Goal: Ask a question: Seek information or help from site administrators or community

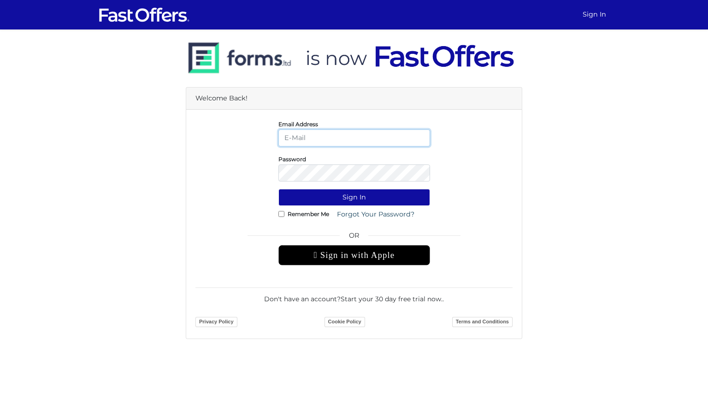
type input "[PERSON_NAME][EMAIL_ADDRESS][PERSON_NAME][DOMAIN_NAME]"
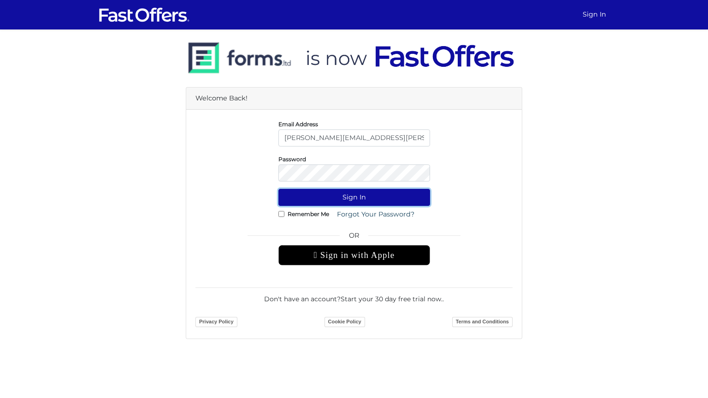
drag, startPoint x: 353, startPoint y: 193, endPoint x: 348, endPoint y: 189, distance: 6.3
click at [352, 193] on button "Sign In" at bounding box center [354, 197] width 152 height 17
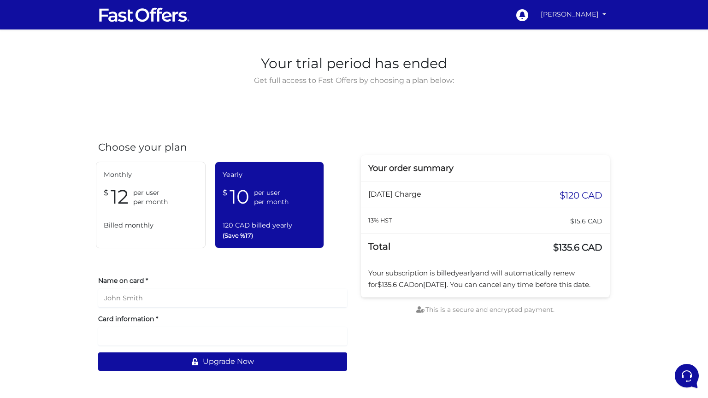
click at [549, 16] on link "[PERSON_NAME]" at bounding box center [573, 15] width 73 height 18
click at [550, 66] on link "Subscribe" at bounding box center [572, 64] width 73 height 14
click at [543, 17] on ul "0 James Dobson My Offers My Profile" at bounding box center [560, 14] width 99 height 21
click at [561, 13] on link "[PERSON_NAME]" at bounding box center [573, 15] width 73 height 18
click at [558, 35] on link "My Offers" at bounding box center [572, 36] width 73 height 14
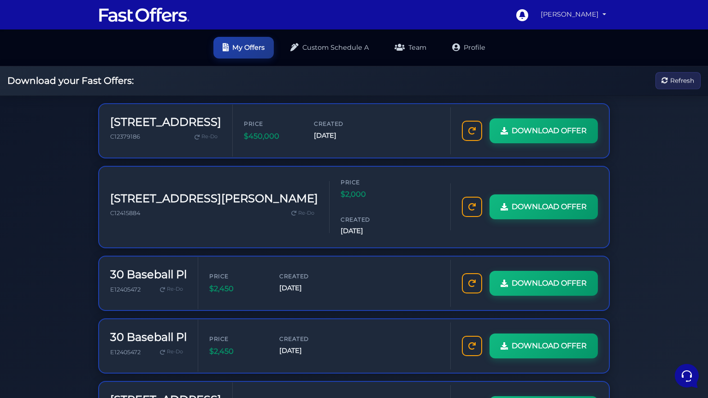
click at [551, 16] on link "James Dobson" at bounding box center [573, 15] width 73 height 18
click at [541, 82] on div "Download your Fast Offers: Refresh" at bounding box center [354, 80] width 708 height 29
click at [553, 13] on link "James Dobson" at bounding box center [573, 15] width 73 height 18
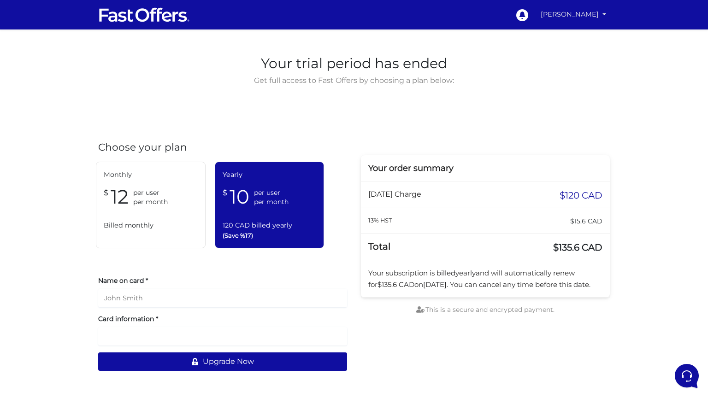
click at [575, 18] on link "James Dobson" at bounding box center [573, 15] width 73 height 18
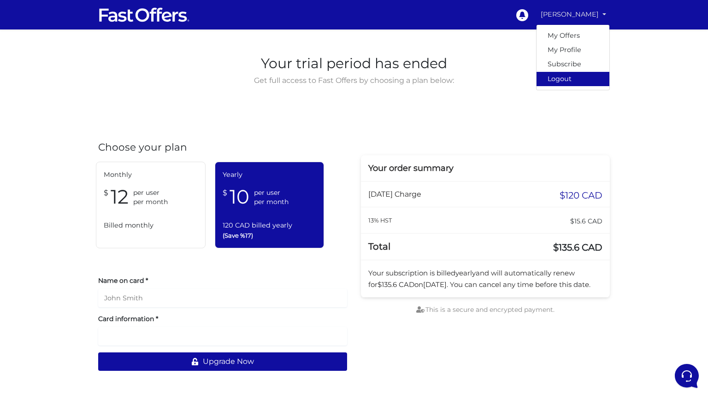
click at [574, 76] on link "Logout" at bounding box center [572, 79] width 73 height 14
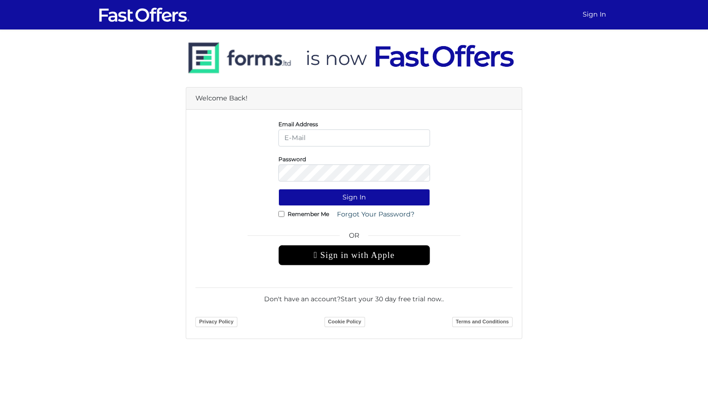
click at [342, 138] on input "email" at bounding box center [354, 137] width 152 height 17
type input "admin@lizannedobson.com"
click at [278, 189] on button "Sign In" at bounding box center [354, 197] width 152 height 17
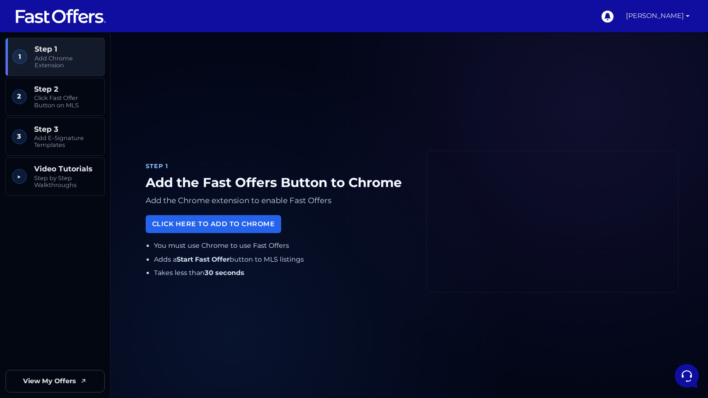
click at [638, 17] on link "[PERSON_NAME]" at bounding box center [657, 16] width 71 height 32
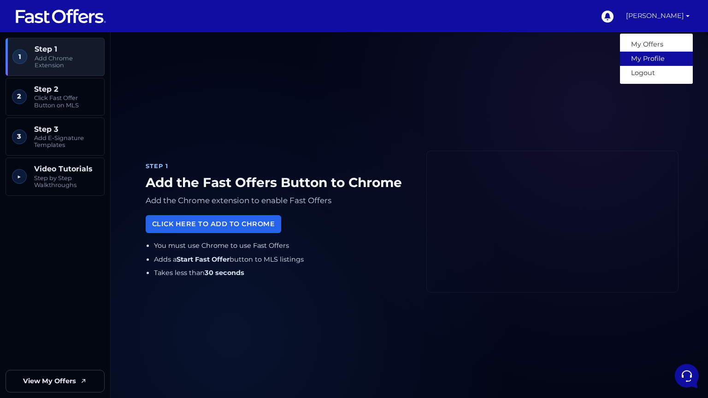
click at [634, 63] on link "My Profile" at bounding box center [656, 59] width 73 height 14
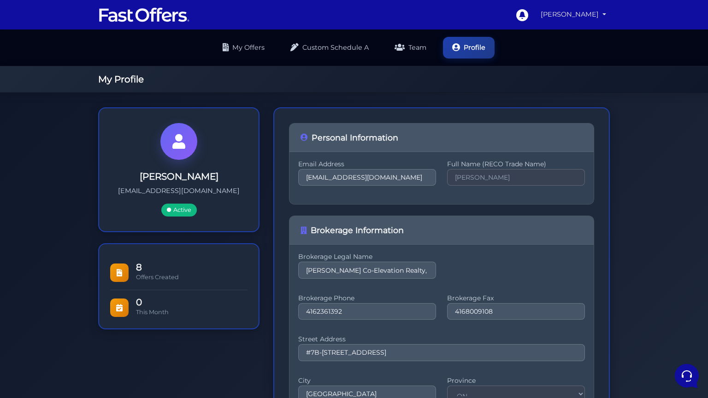
click at [563, 14] on link "[PERSON_NAME]" at bounding box center [573, 15] width 73 height 18
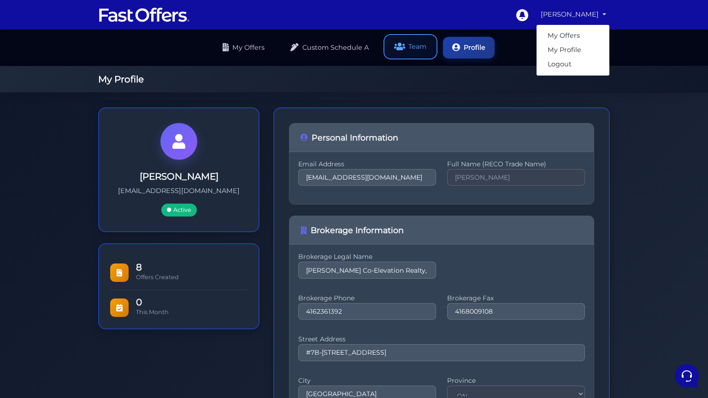
click at [422, 52] on link "Team" at bounding box center [410, 47] width 50 height 22
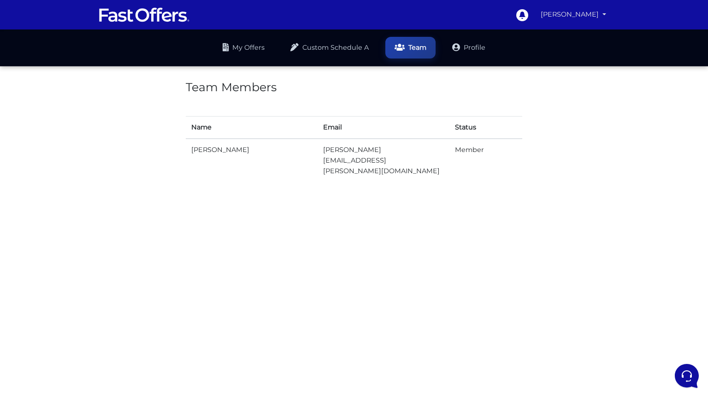
click at [551, 14] on link "[PERSON_NAME]" at bounding box center [573, 15] width 73 height 18
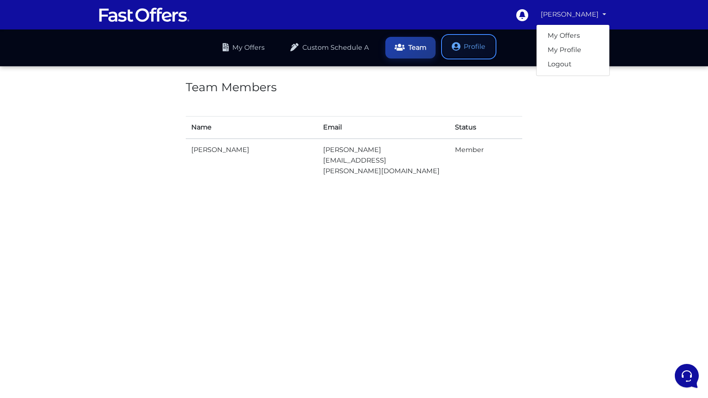
click at [463, 37] on link "Profile" at bounding box center [469, 47] width 52 height 22
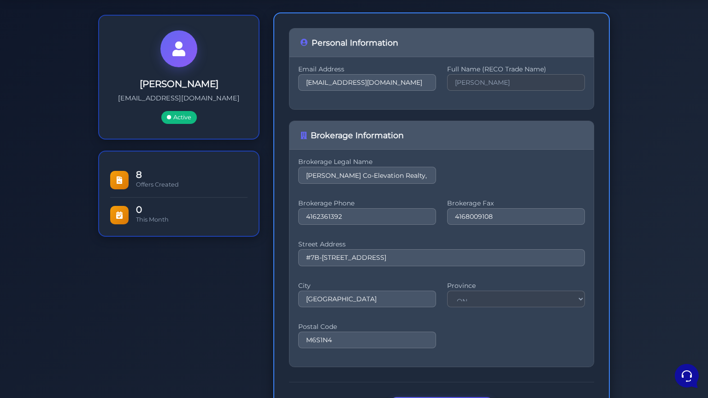
scroll to position [150, 0]
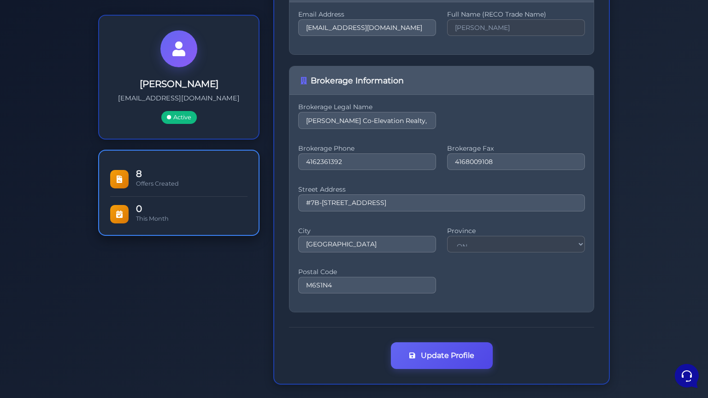
click at [148, 164] on div "8 Offers Created" at bounding box center [178, 179] width 137 height 35
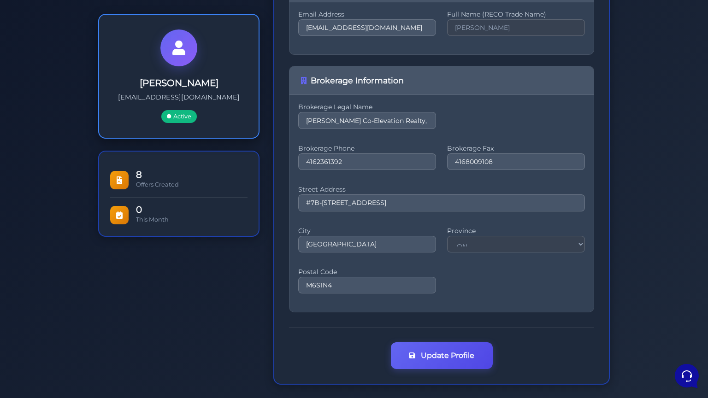
click at [126, 96] on p "[EMAIL_ADDRESS][DOMAIN_NAME]" at bounding box center [179, 97] width 130 height 11
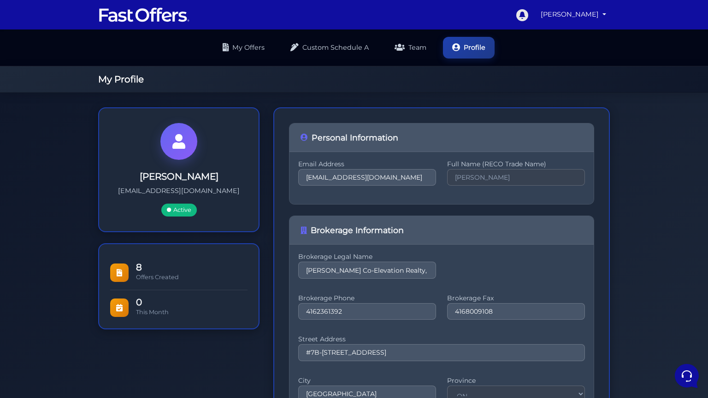
click at [523, 11] on icon at bounding box center [522, 15] width 12 height 12
click at [566, 16] on link "[PERSON_NAME]" at bounding box center [573, 15] width 73 height 18
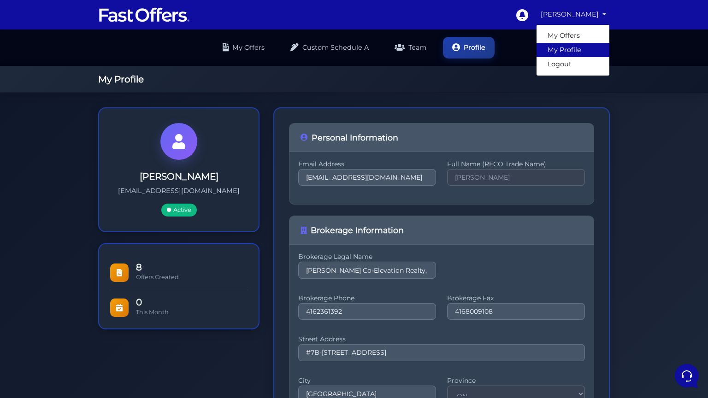
click at [554, 46] on link "My Profile" at bounding box center [572, 50] width 73 height 14
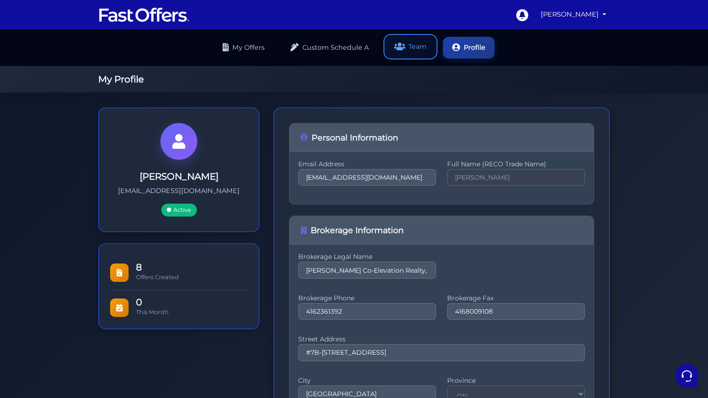
click at [420, 52] on link "Team" at bounding box center [410, 47] width 50 height 22
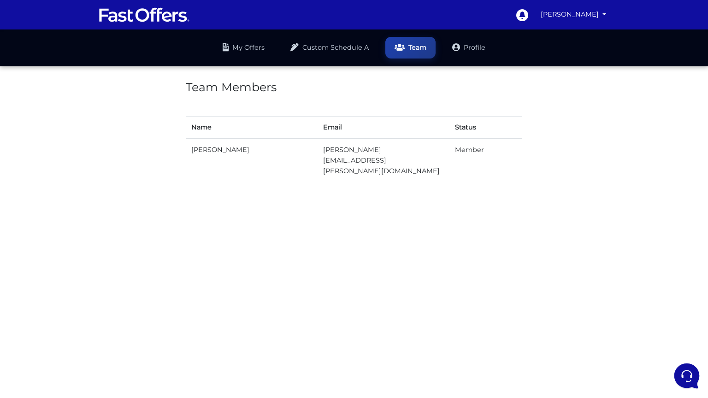
click at [680, 374] on icon at bounding box center [685, 375] width 10 height 12
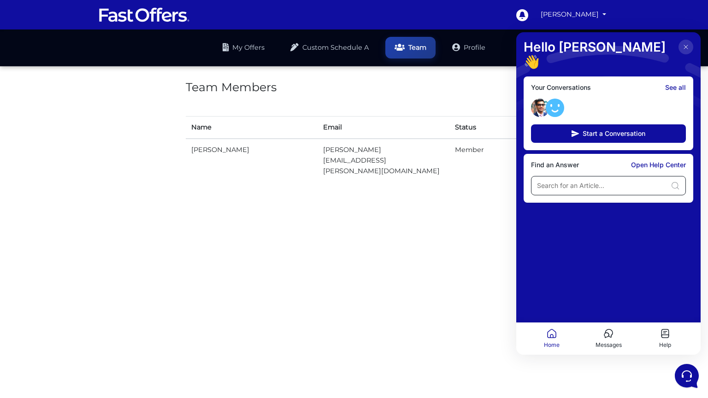
click at [590, 181] on input at bounding box center [602, 185] width 130 height 9
click at [596, 124] on button "Start a Conversation" at bounding box center [608, 133] width 155 height 18
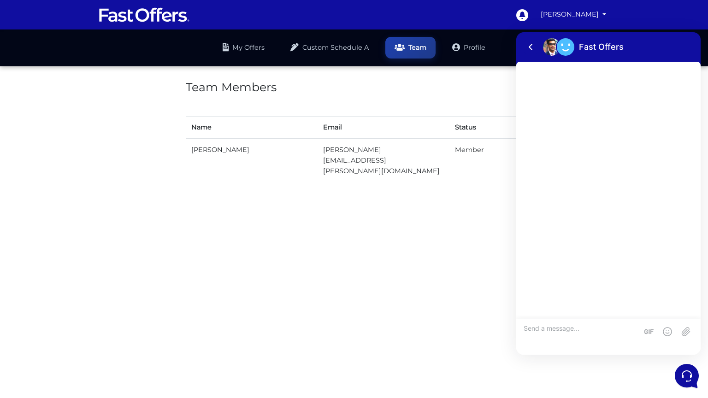
click at [583, 329] on textarea at bounding box center [580, 336] width 114 height 25
type textarea "How can I update my payment method?"
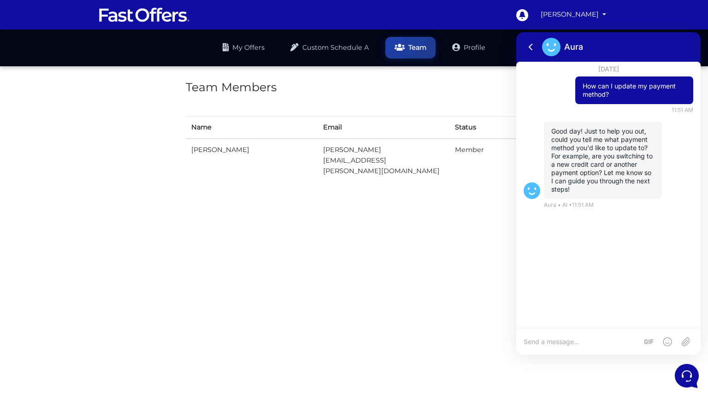
click at [590, 189] on html "0 Lizanne Dobson" at bounding box center [354, 94] width 708 height 189
click at [587, 340] on textarea at bounding box center [580, 342] width 114 height 8
type textarea "New credit card"
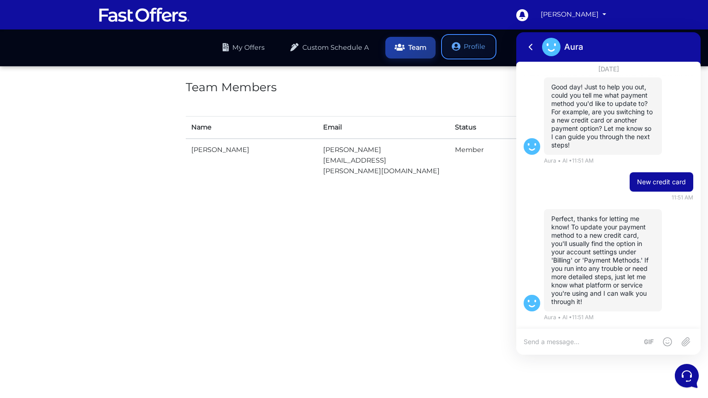
click at [467, 46] on link "Profile" at bounding box center [469, 47] width 52 height 22
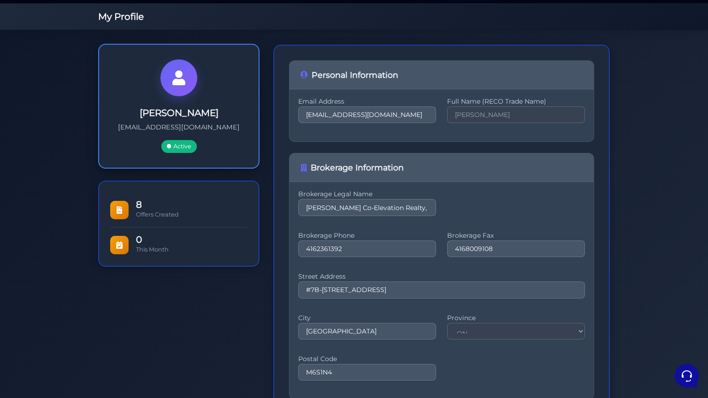
scroll to position [150, 0]
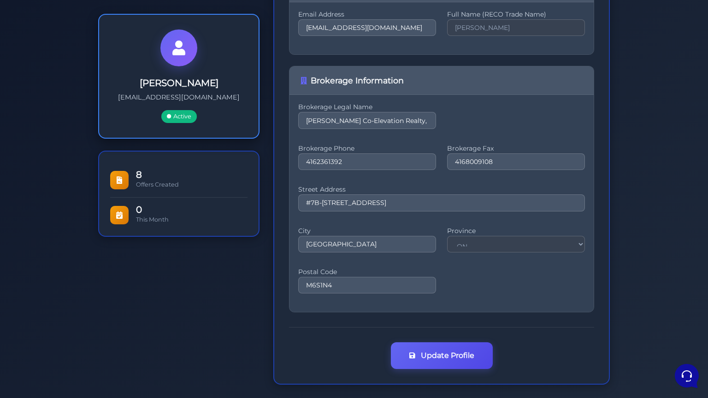
click at [161, 84] on h3 "[PERSON_NAME]" at bounding box center [179, 82] width 130 height 11
click at [186, 89] on div "[PERSON_NAME] [EMAIL_ADDRESS][DOMAIN_NAME] Active" at bounding box center [179, 100] width 130 height 46
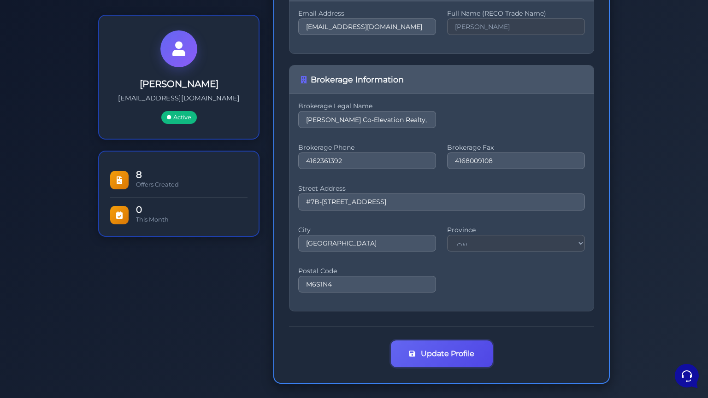
click at [441, 352] on button "Update Profile" at bounding box center [442, 353] width 102 height 27
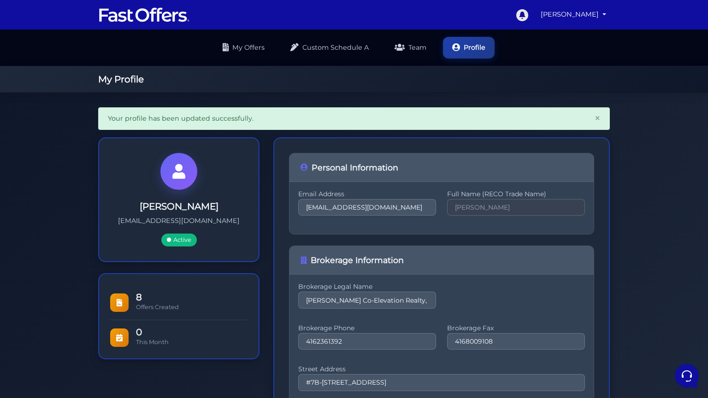
click at [528, 17] on icon at bounding box center [522, 15] width 12 height 12
click at [583, 14] on link "[PERSON_NAME]" at bounding box center [573, 15] width 73 height 18
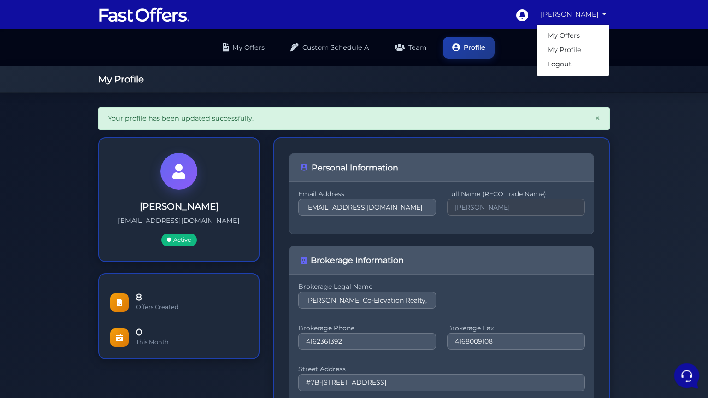
click at [685, 381] on icon at bounding box center [686, 375] width 24 height 24
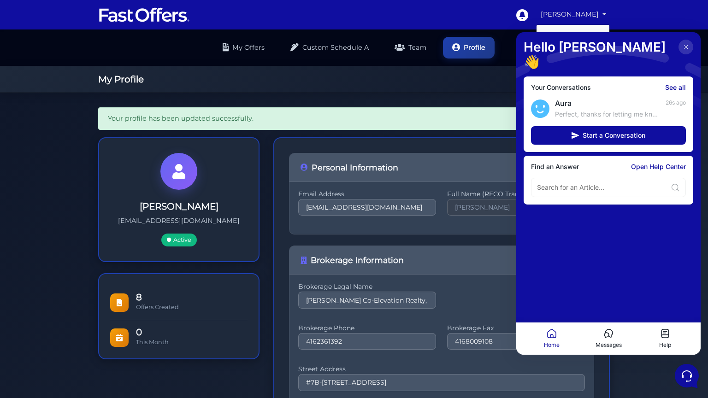
click at [603, 332] on icon at bounding box center [608, 333] width 11 height 11
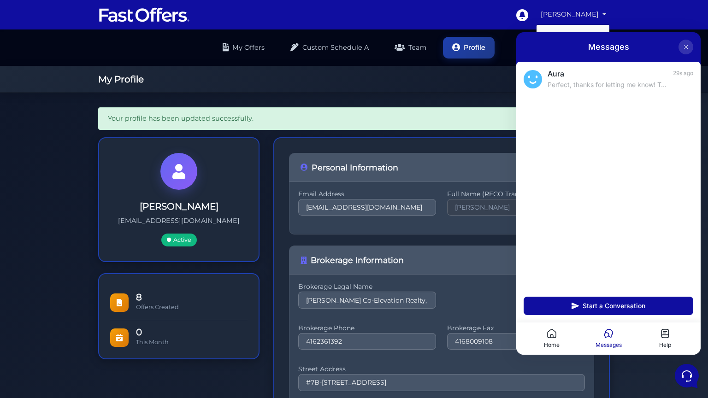
click at [550, 336] on icon at bounding box center [551, 335] width 3 height 3
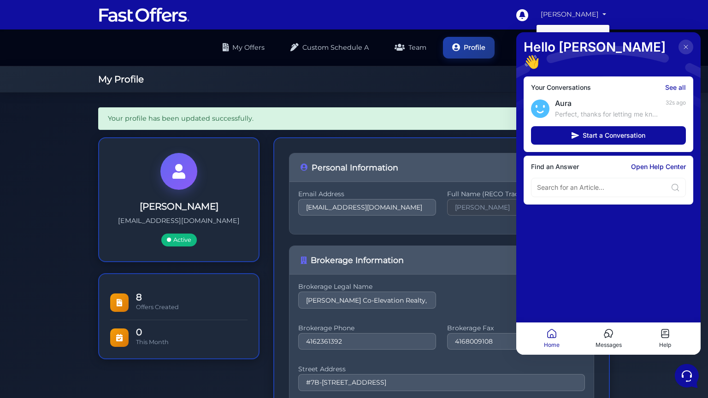
click at [670, 84] on link "See all" at bounding box center [675, 87] width 21 height 7
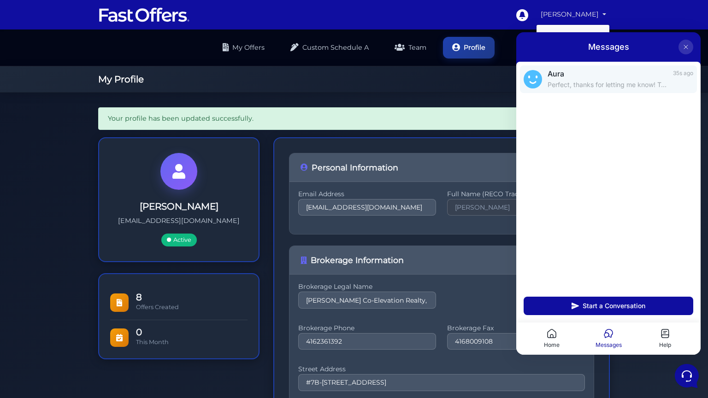
click at [603, 86] on p "Perfect, thanks for letting me know! To update your payment method to a new cre…" at bounding box center [607, 84] width 120 height 9
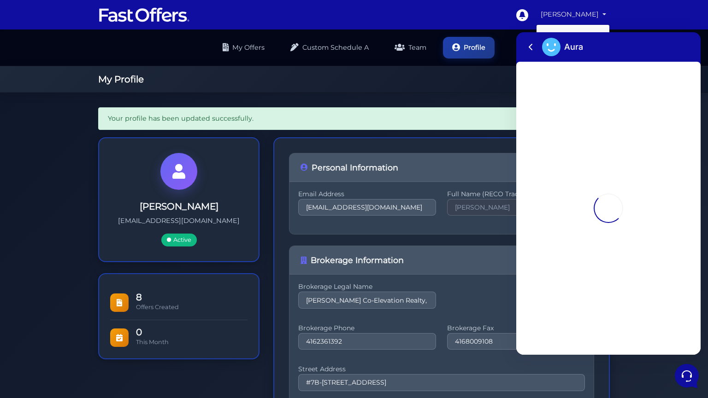
scroll to position [72, 0]
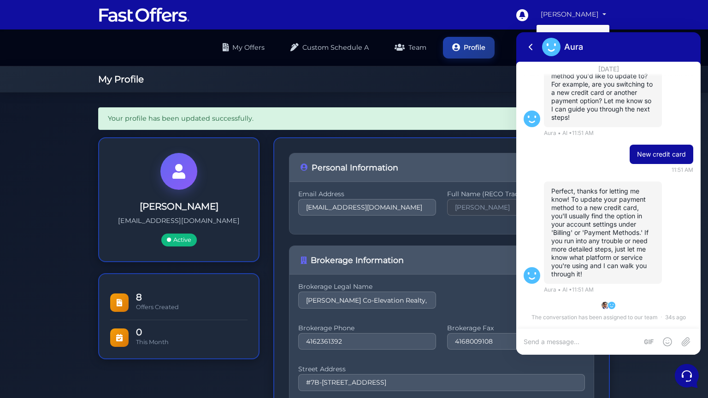
click at [574, 335] on div at bounding box center [608, 342] width 184 height 26
click at [548, 337] on div at bounding box center [608, 342] width 184 height 26
click at [548, 342] on textarea at bounding box center [580, 342] width 114 height 8
type textarea "There is no Billing or Payment method in"
type textarea "Where is account settings?"
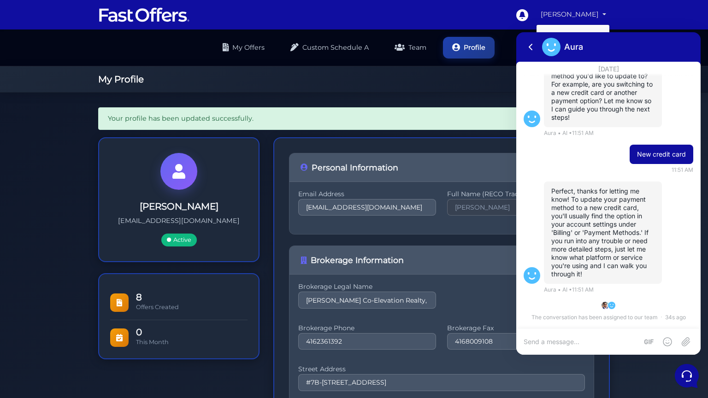
scroll to position [109, 0]
